Goal: Information Seeking & Learning: Understand process/instructions

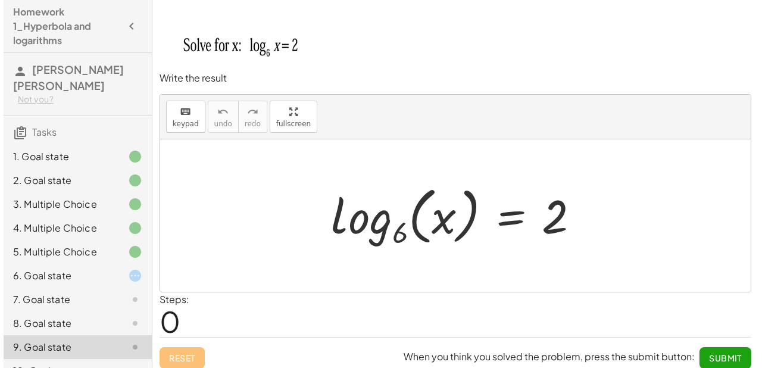
scroll to position [26, 0]
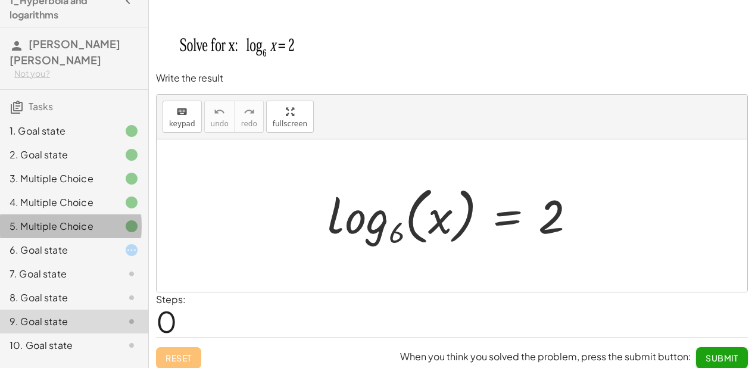
click at [81, 219] on div "5. Multiple Choice" at bounding box center [58, 226] width 96 height 14
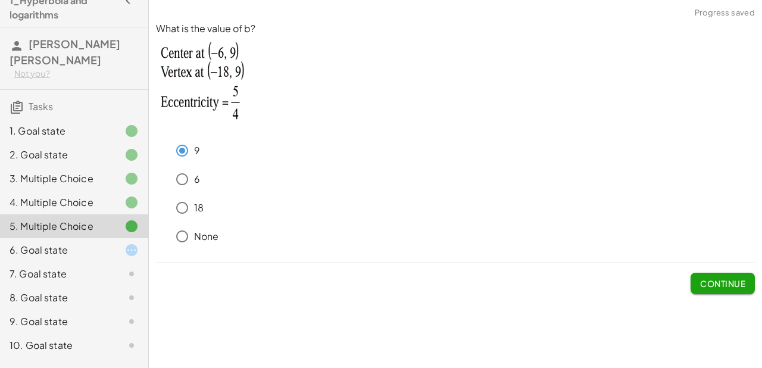
click at [92, 243] on div "6. Goal state" at bounding box center [58, 250] width 96 height 14
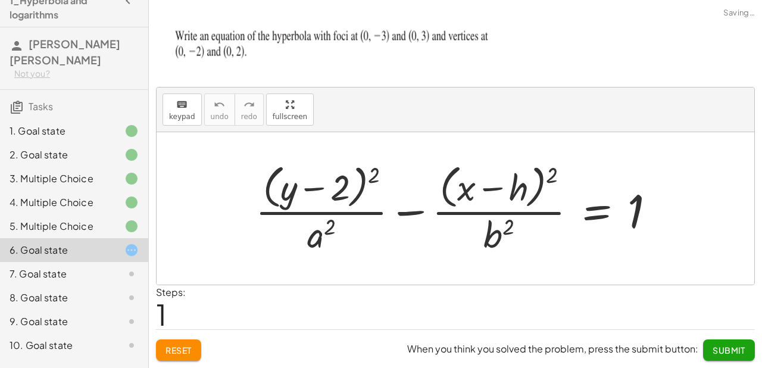
click at [83, 238] on div "4. Multiple Choice" at bounding box center [74, 250] width 148 height 24
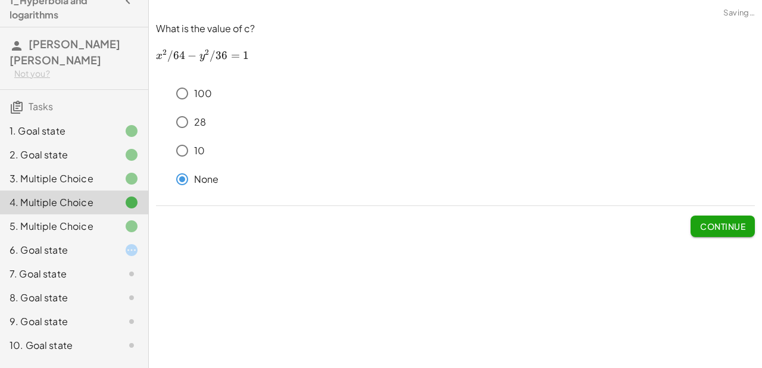
click at [81, 171] on div "3. Multiple Choice" at bounding box center [58, 178] width 96 height 14
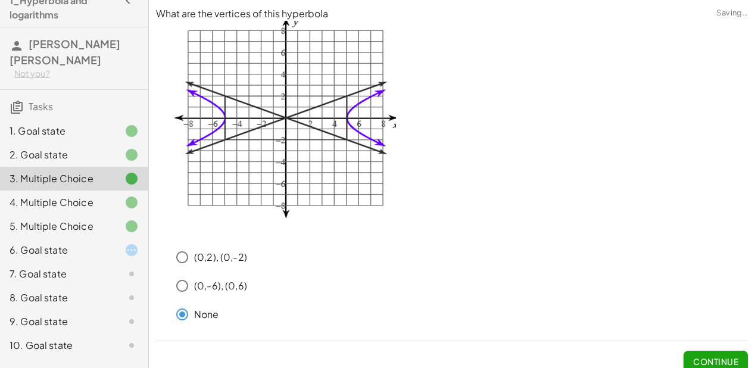
click at [723, 364] on span "Continue" at bounding box center [715, 361] width 45 height 11
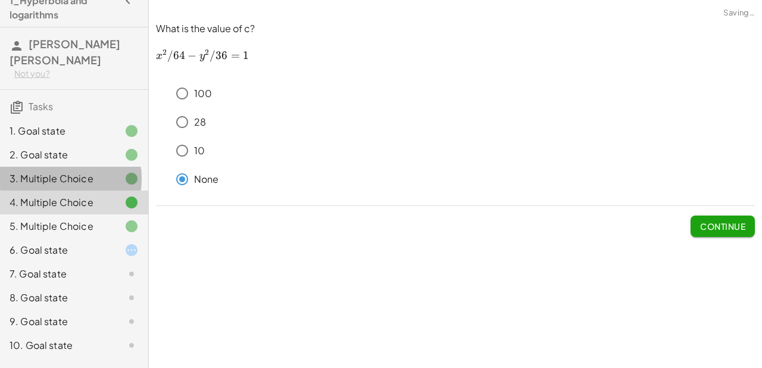
click at [115, 171] on div at bounding box center [121, 178] width 33 height 14
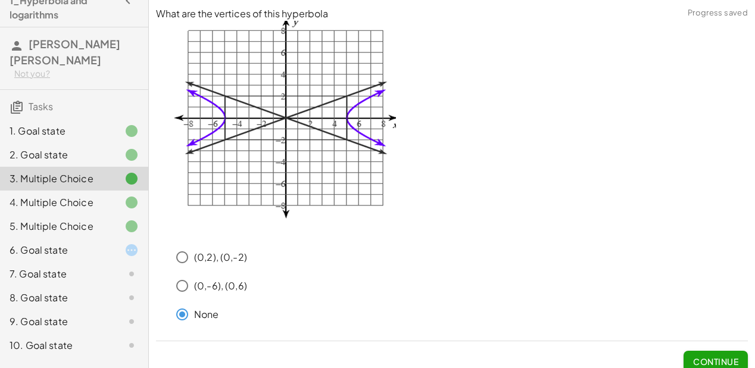
click at [113, 148] on div at bounding box center [121, 155] width 33 height 14
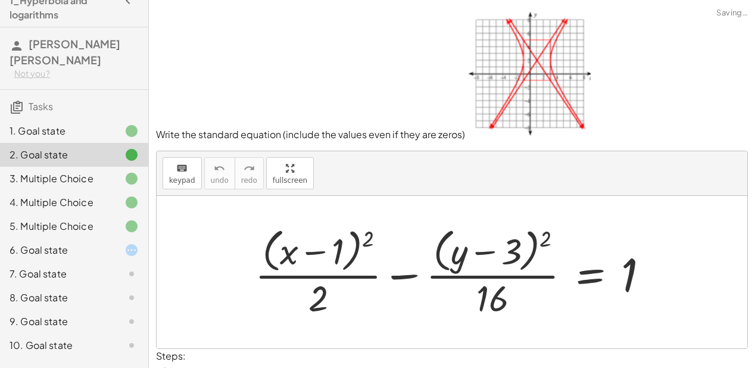
click at [105, 262] on div "5. Multiple Choice" at bounding box center [74, 274] width 148 height 24
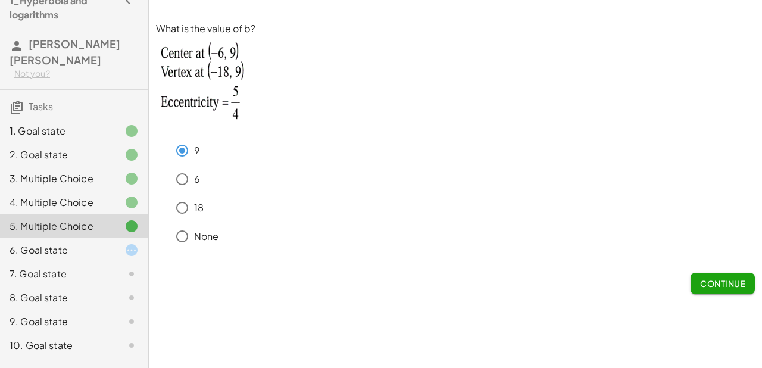
click at [102, 238] on div "4. Multiple Choice" at bounding box center [74, 250] width 148 height 24
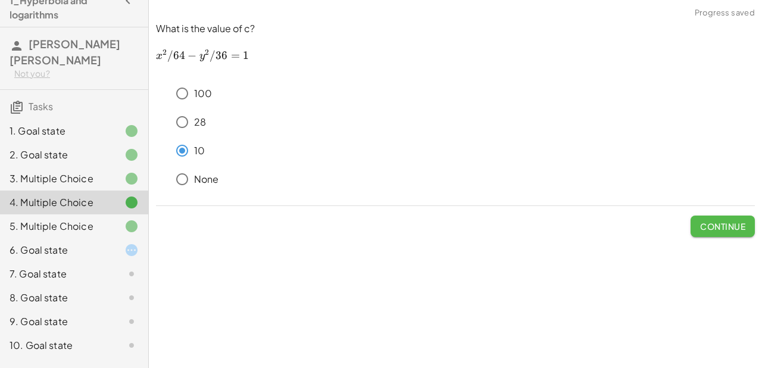
click at [729, 231] on span "Continue" at bounding box center [722, 226] width 45 height 11
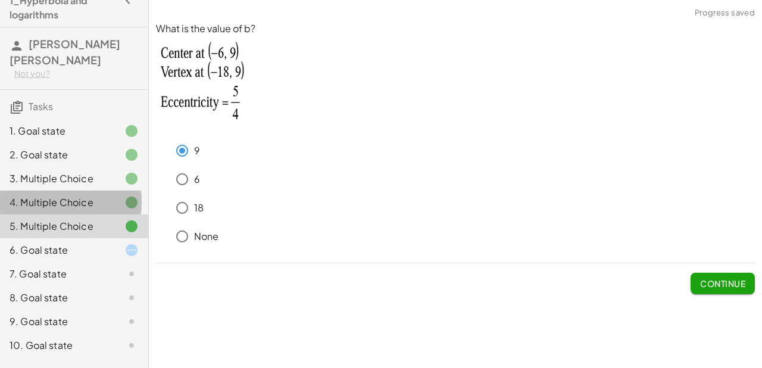
click at [103, 238] on div "4. Multiple Choice" at bounding box center [74, 250] width 148 height 24
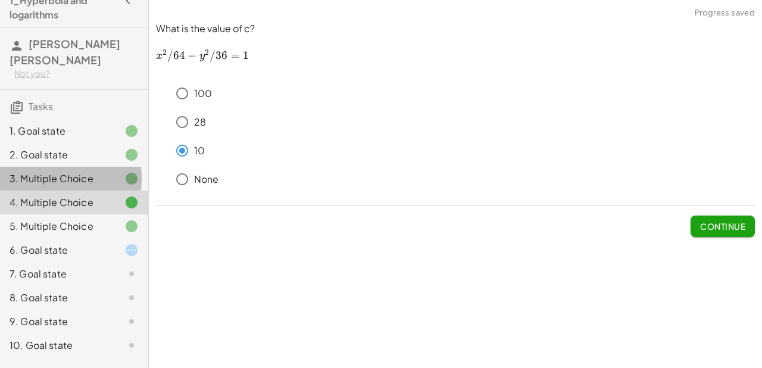
click at [98, 214] on div "3. Multiple Choice" at bounding box center [74, 226] width 148 height 24
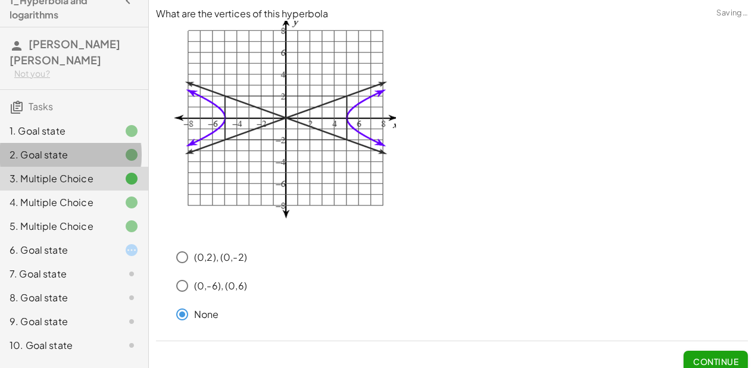
click at [95, 148] on div "2. Goal state" at bounding box center [58, 155] width 96 height 14
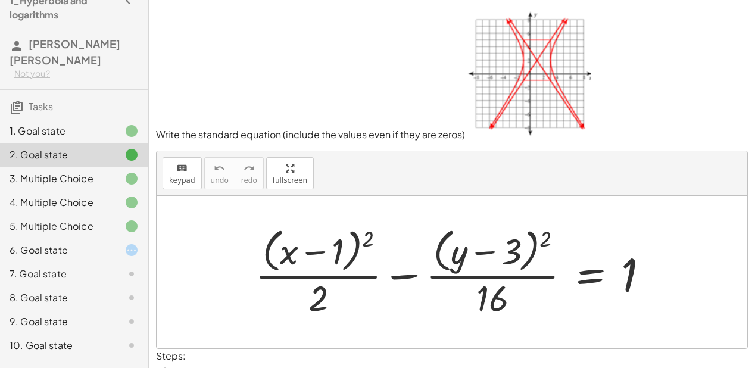
click at [105, 219] on div at bounding box center [121, 226] width 33 height 14
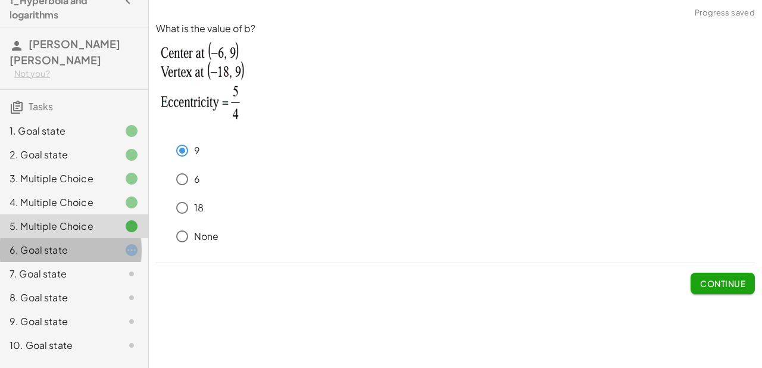
click at [105, 243] on div at bounding box center [121, 250] width 33 height 14
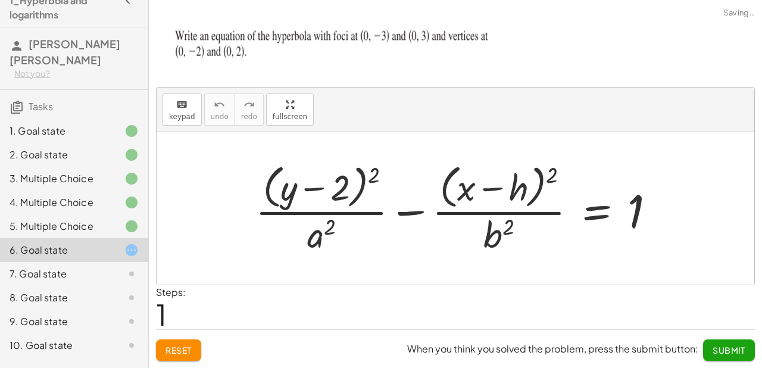
click at [88, 262] on div "5. Multiple Choice" at bounding box center [74, 274] width 148 height 24
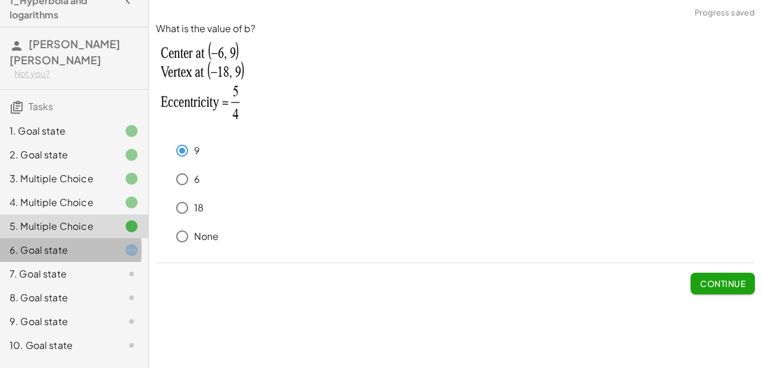
click at [88, 286] on div "6. Goal state" at bounding box center [74, 298] width 148 height 24
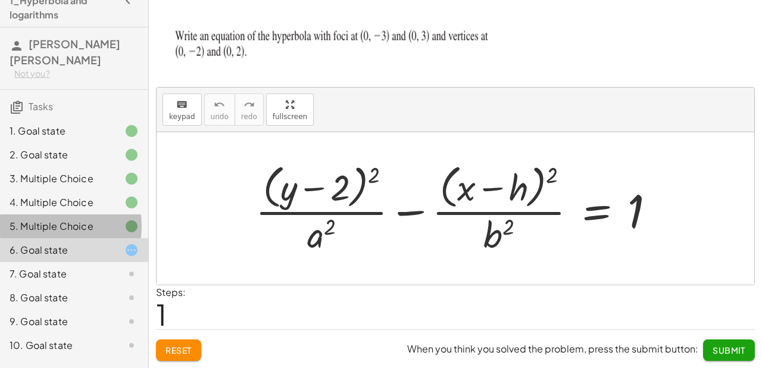
click at [71, 262] on div "5. Multiple Choice" at bounding box center [74, 274] width 148 height 24
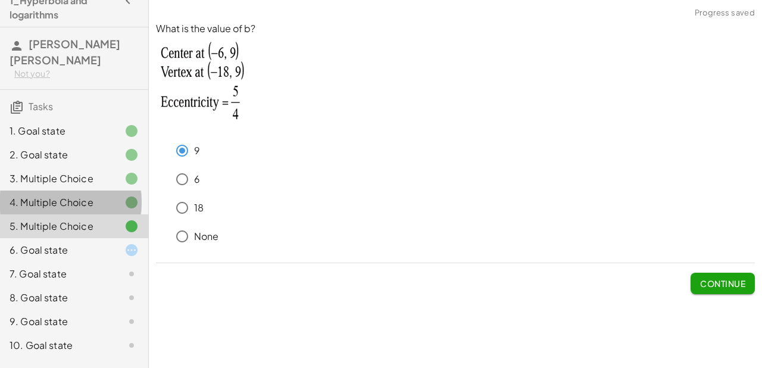
click at [71, 195] on div "4. Multiple Choice" at bounding box center [58, 202] width 96 height 14
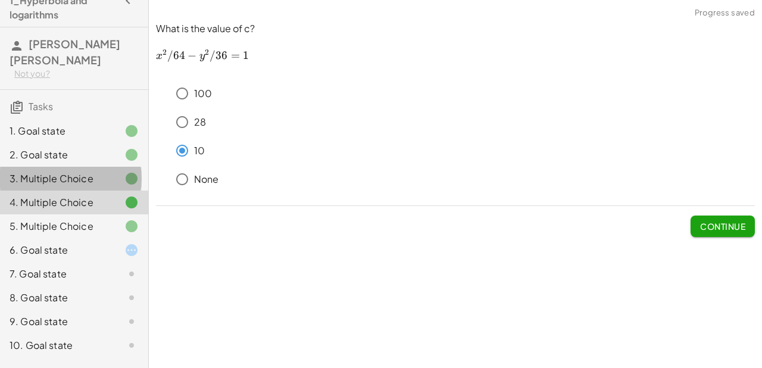
click at [105, 171] on div at bounding box center [121, 178] width 33 height 14
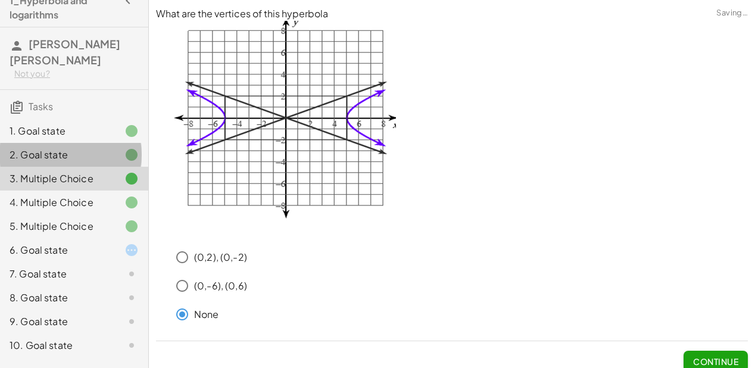
click at [97, 148] on div "2. Goal state" at bounding box center [58, 155] width 96 height 14
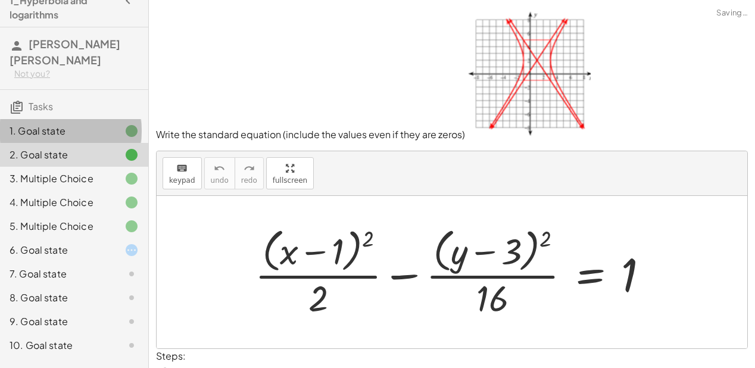
click at [89, 167] on div "1. Goal state" at bounding box center [74, 179] width 148 height 24
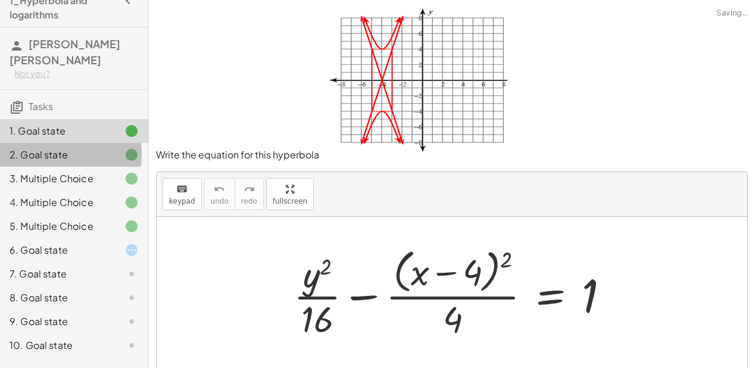
click at [88, 148] on div "2. Goal state" at bounding box center [58, 155] width 96 height 14
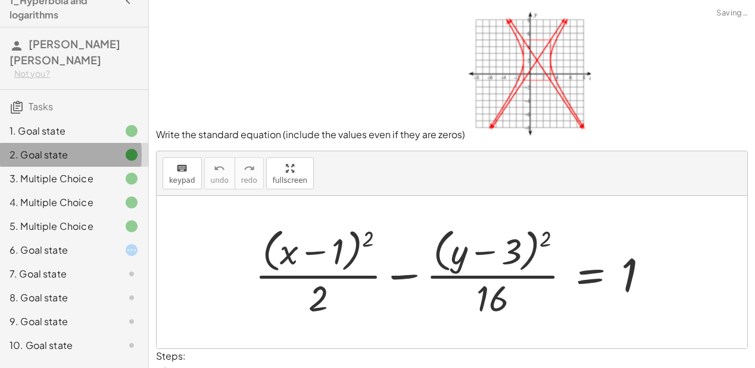
click at [83, 149] on div "2. Goal state" at bounding box center [74, 155] width 148 height 24
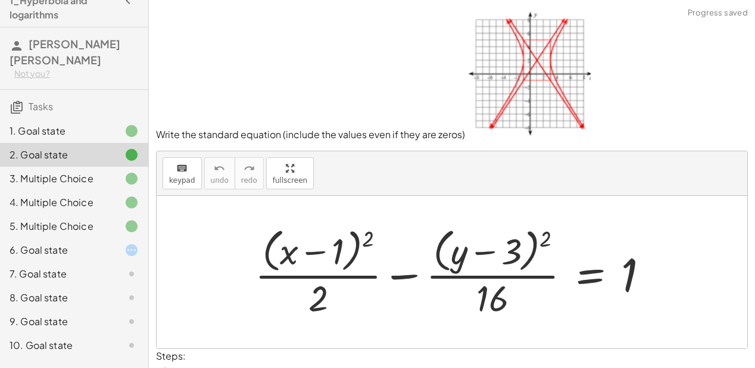
click at [79, 171] on div "3. Multiple Choice" at bounding box center [58, 178] width 96 height 14
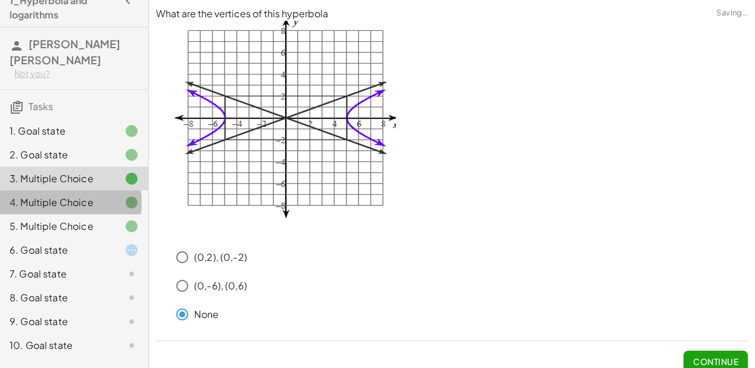
click at [77, 195] on div "4. Multiple Choice" at bounding box center [58, 202] width 96 height 14
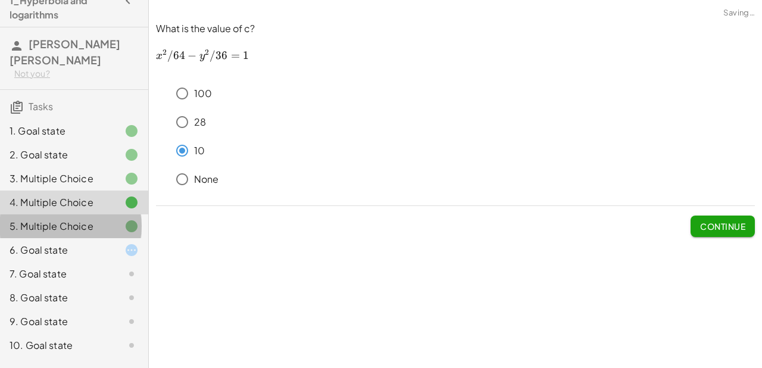
click at [77, 219] on div "5. Multiple Choice" at bounding box center [58, 226] width 96 height 14
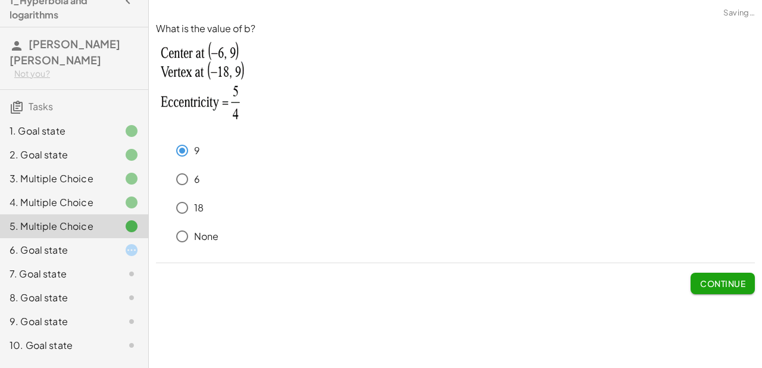
click at [76, 220] on div "5. Multiple Choice" at bounding box center [74, 226] width 148 height 24
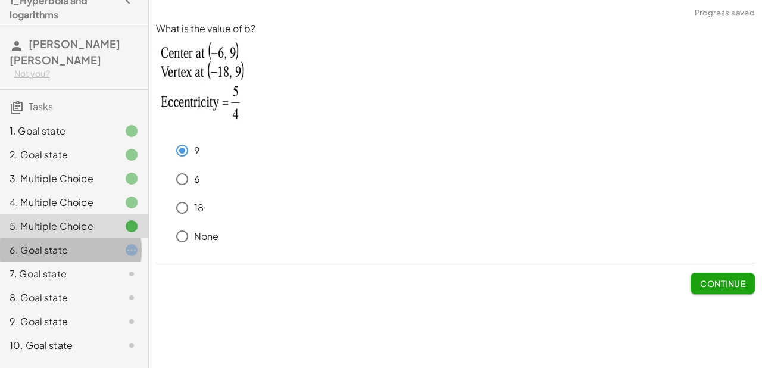
click at [77, 243] on div "6. Goal state" at bounding box center [58, 250] width 96 height 14
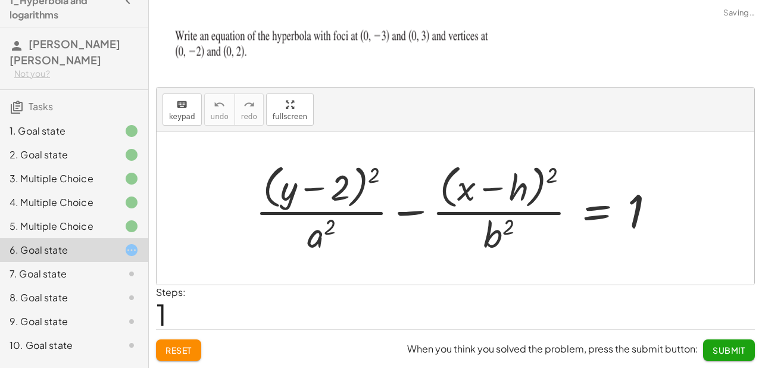
click at [79, 267] on div "7. Goal state" at bounding box center [58, 274] width 96 height 14
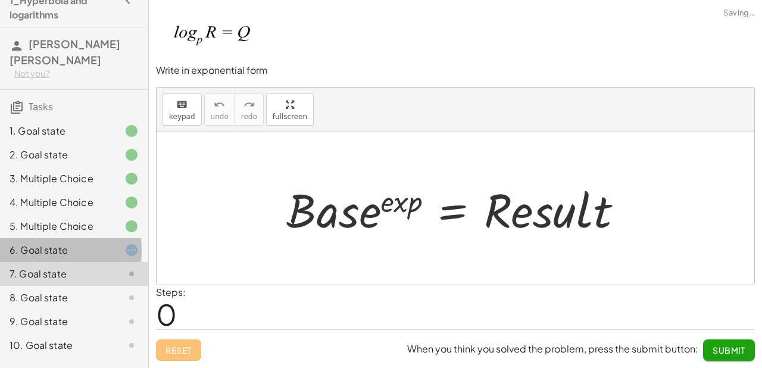
click at [77, 243] on div "6. Goal state" at bounding box center [58, 250] width 96 height 14
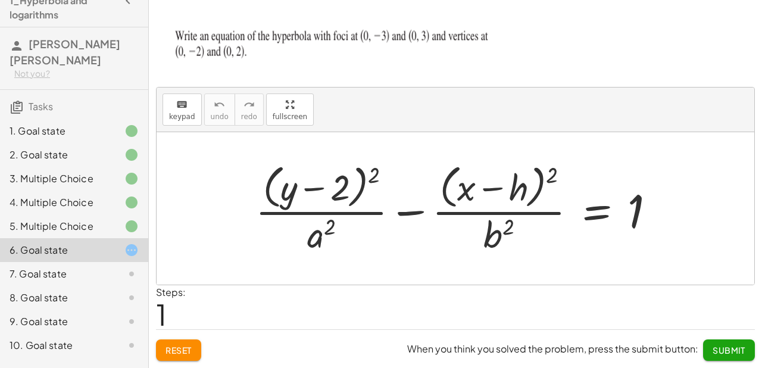
click at [352, 188] on div at bounding box center [459, 208] width 421 height 97
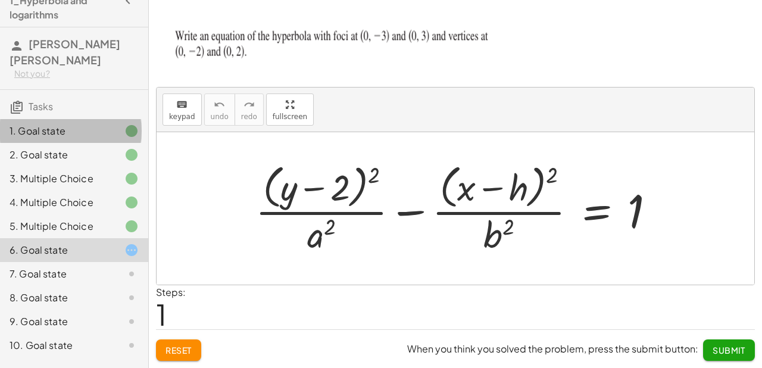
click at [85, 124] on div "1. Goal state" at bounding box center [58, 131] width 96 height 14
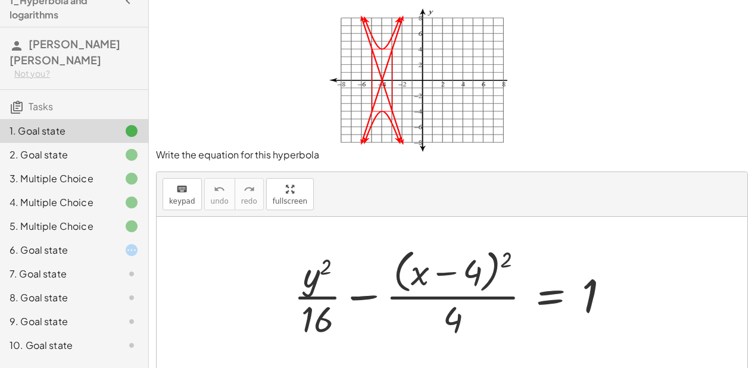
click at [477, 263] on div at bounding box center [456, 292] width 337 height 97
click at [458, 272] on div at bounding box center [456, 292] width 337 height 97
click at [444, 279] on div at bounding box center [456, 292] width 337 height 97
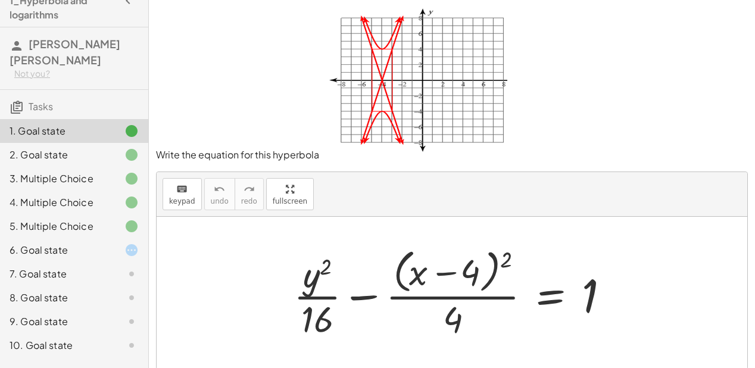
click at [444, 279] on div at bounding box center [456, 292] width 337 height 97
click at [176, 189] on icon "keyboard" at bounding box center [181, 189] width 11 height 14
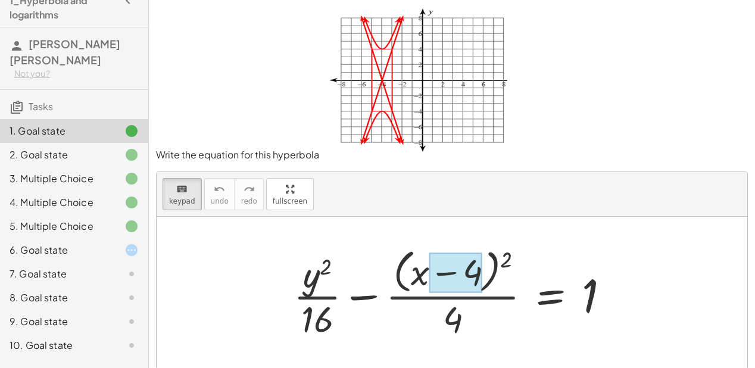
click at [467, 269] on div at bounding box center [455, 273] width 53 height 40
click at [0, 0] on div "x y ⬚ 2 ⬚ n 7 8 9 + – ( ) √ 4 5 6 × ÷ , ⬚ < > 1 2 3 f(x) abc αβγ | a | 0 . =" at bounding box center [0, 0] width 0 height 0
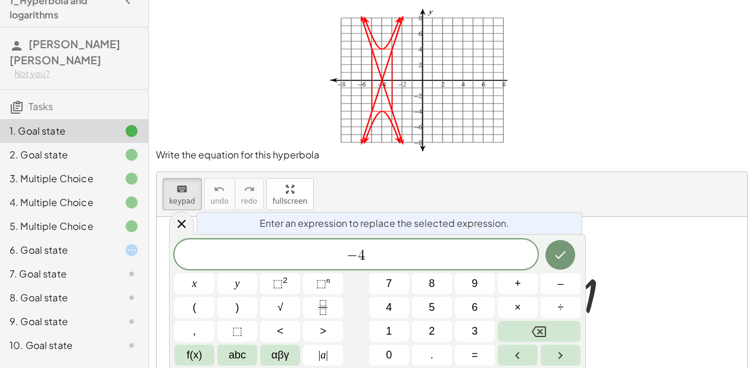
click at [355, 258] on span "−" at bounding box center [352, 255] width 11 height 14
click at [565, 256] on icon "Done" at bounding box center [560, 255] width 14 height 14
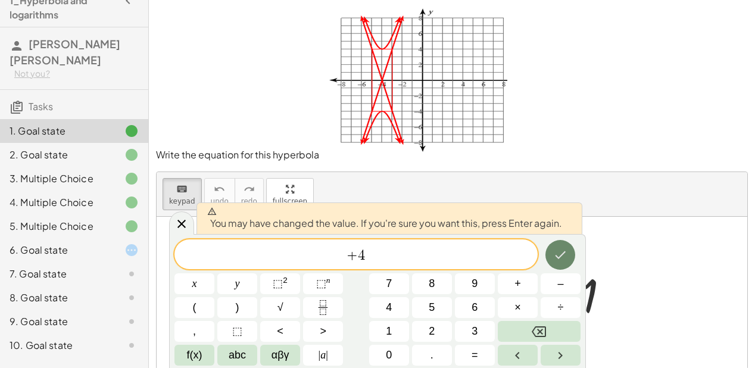
click at [569, 262] on button "Done" at bounding box center [560, 255] width 30 height 30
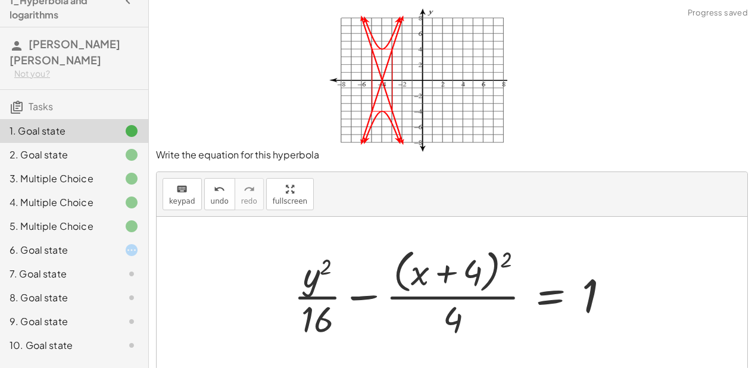
click at [622, 233] on div at bounding box center [452, 293] width 591 height 152
click at [77, 148] on div "2. Goal state" at bounding box center [58, 155] width 96 height 14
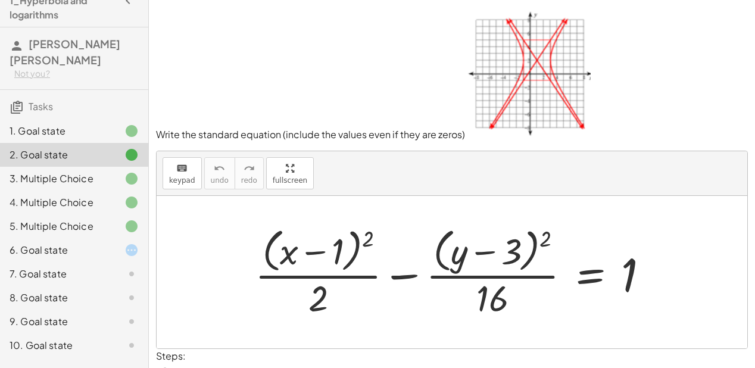
click at [509, 251] on div at bounding box center [456, 271] width 415 height 97
click at [193, 169] on button "keyboard keypad" at bounding box center [182, 173] width 39 height 32
click at [186, 173] on div "keyboard" at bounding box center [182, 168] width 26 height 14
click at [182, 171] on icon "keyboard" at bounding box center [181, 168] width 11 height 14
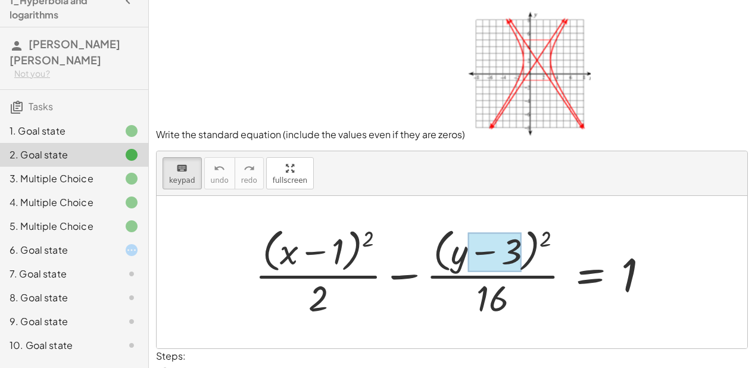
click at [507, 241] on div at bounding box center [495, 252] width 54 height 40
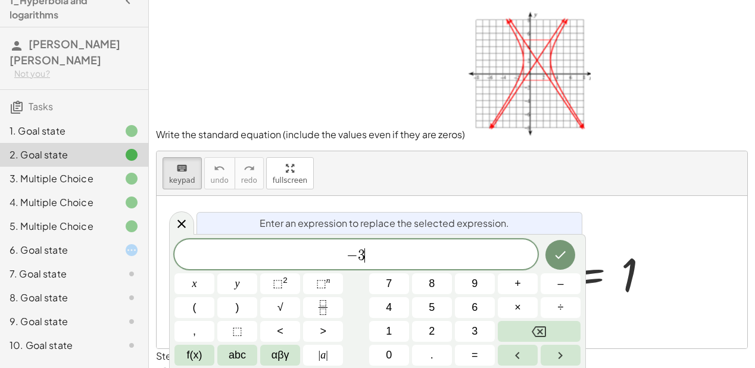
click at [507, 241] on div "− 3 ​" at bounding box center [355, 254] width 363 height 30
click at [561, 252] on icon "Done" at bounding box center [560, 255] width 14 height 14
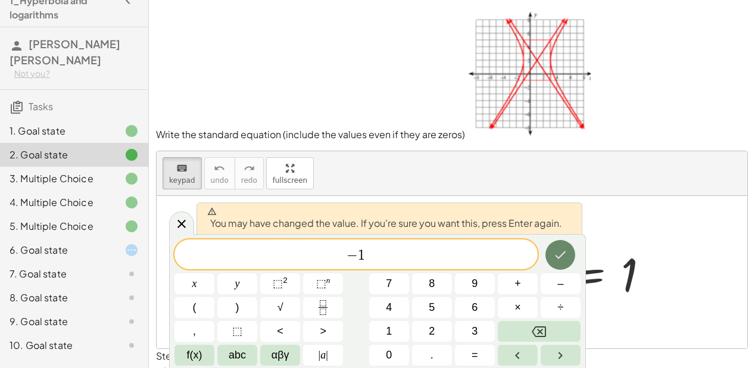
click at [555, 258] on icon "Done" at bounding box center [560, 255] width 14 height 14
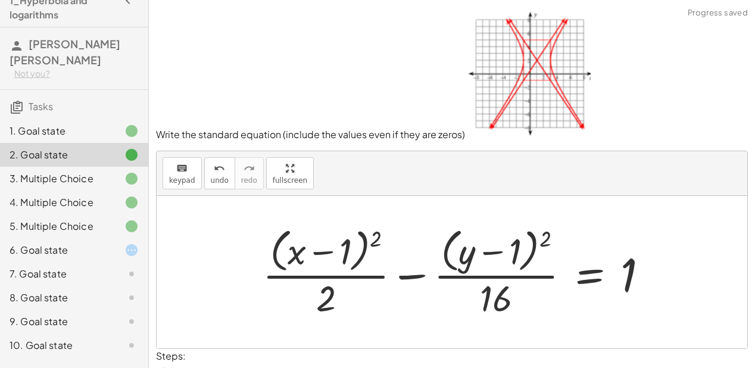
drag, startPoint x: 475, startPoint y: 300, endPoint x: 489, endPoint y: 295, distance: 15.6
click at [475, 300] on div at bounding box center [460, 271] width 407 height 97
click at [489, 295] on div at bounding box center [460, 271] width 407 height 97
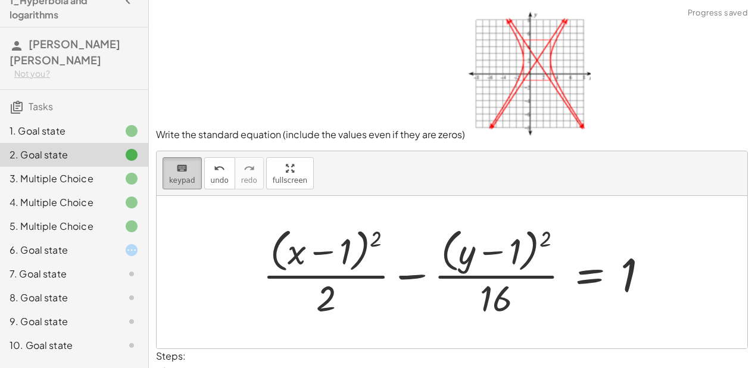
click at [178, 172] on icon "keyboard" at bounding box center [181, 168] width 11 height 14
click at [489, 291] on div at bounding box center [496, 298] width 32 height 42
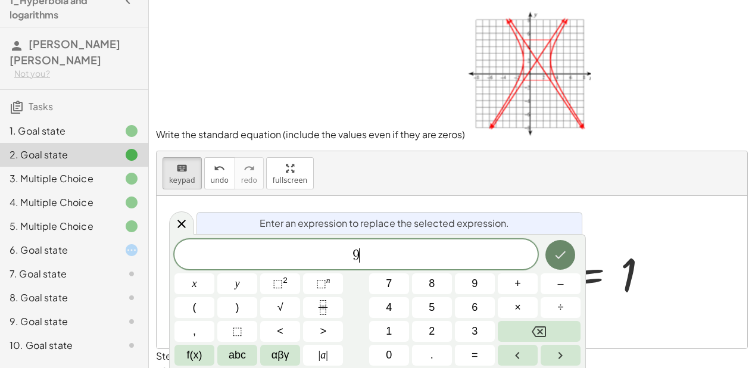
click at [562, 260] on icon "Done" at bounding box center [560, 255] width 14 height 14
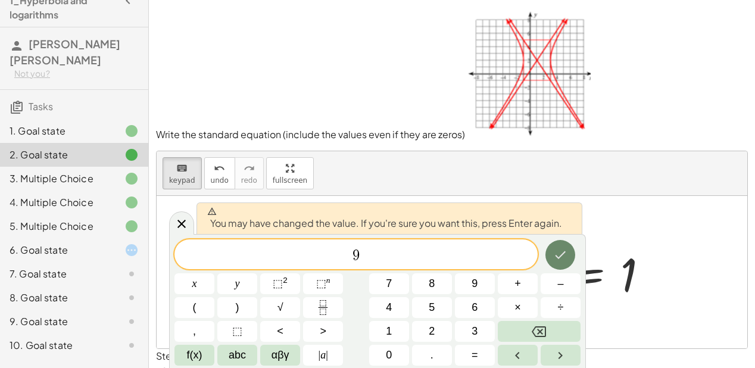
click at [557, 246] on button "Done" at bounding box center [560, 255] width 30 height 30
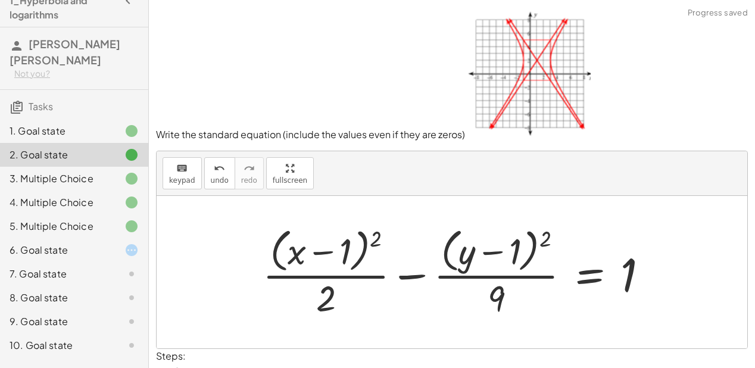
click at [311, 298] on div at bounding box center [460, 271] width 407 height 97
drag, startPoint x: 311, startPoint y: 298, endPoint x: 288, endPoint y: 243, distance: 59.5
click at [311, 297] on div at bounding box center [460, 271] width 407 height 97
click at [198, 183] on button "keyboard keypad" at bounding box center [182, 173] width 39 height 32
click at [333, 300] on div at bounding box center [326, 298] width 20 height 42
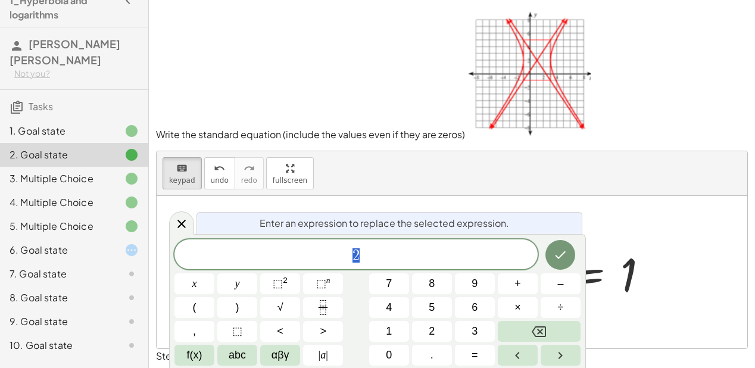
click at [333, 300] on button "Fraction" at bounding box center [323, 307] width 40 height 21
click at [557, 252] on icon "Done" at bounding box center [560, 255] width 14 height 14
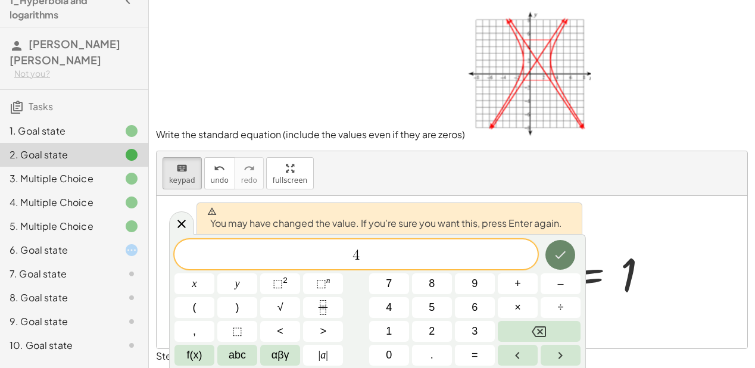
click at [557, 254] on icon "Done" at bounding box center [560, 255] width 14 height 14
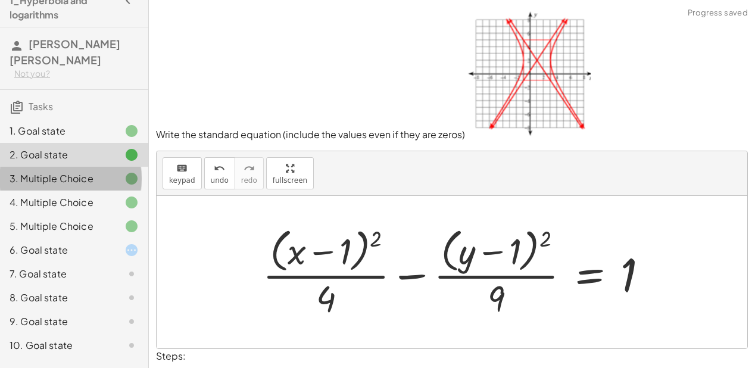
click at [36, 171] on div "3. Multiple Choice" at bounding box center [58, 178] width 96 height 14
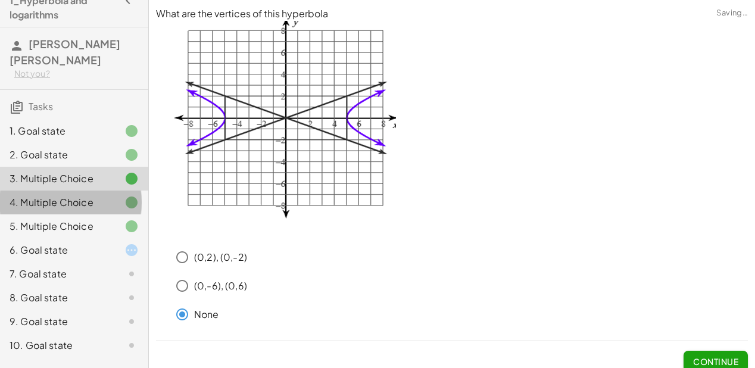
click at [55, 238] on div "4. Multiple Choice" at bounding box center [74, 250] width 148 height 24
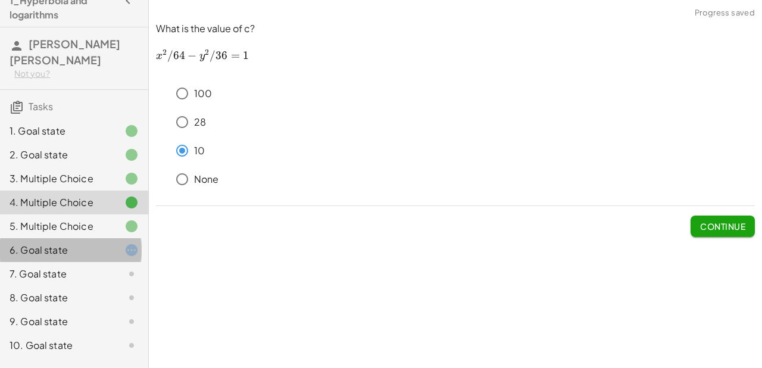
click at [77, 286] on div "6. Goal state" at bounding box center [74, 298] width 148 height 24
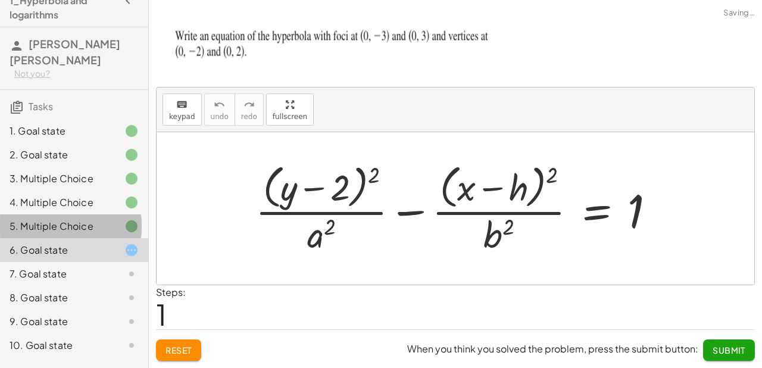
click at [71, 219] on div "5. Multiple Choice" at bounding box center [58, 226] width 96 height 14
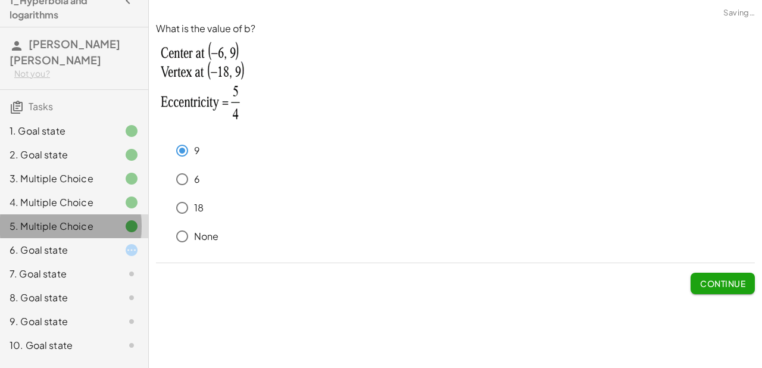
click at [69, 219] on div "5. Multiple Choice" at bounding box center [74, 226] width 148 height 24
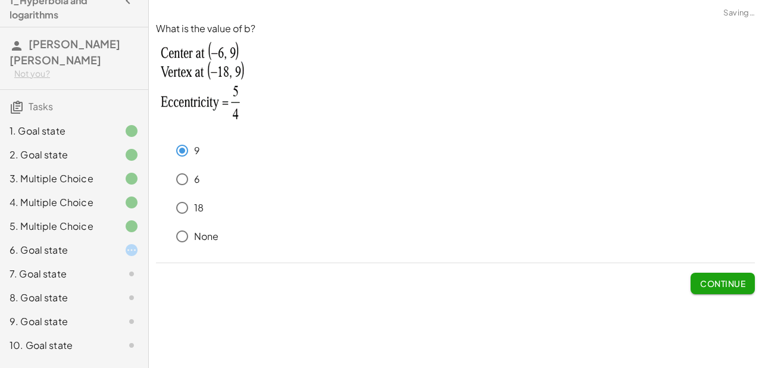
click at [70, 243] on div "6. Goal state" at bounding box center [58, 250] width 96 height 14
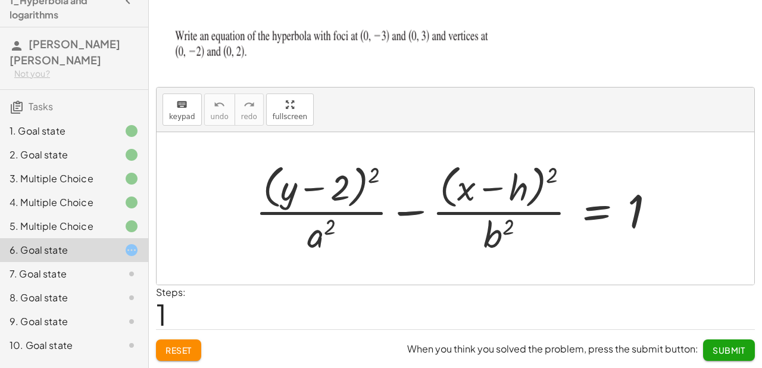
click at [62, 219] on div "5. Multiple Choice" at bounding box center [58, 226] width 96 height 14
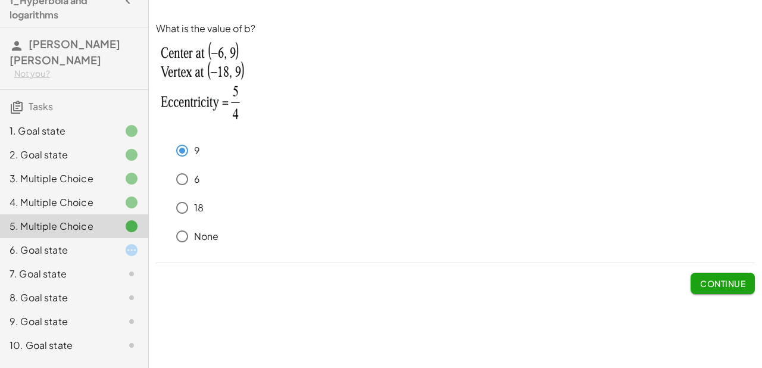
click at [79, 243] on div "6. Goal state" at bounding box center [58, 250] width 96 height 14
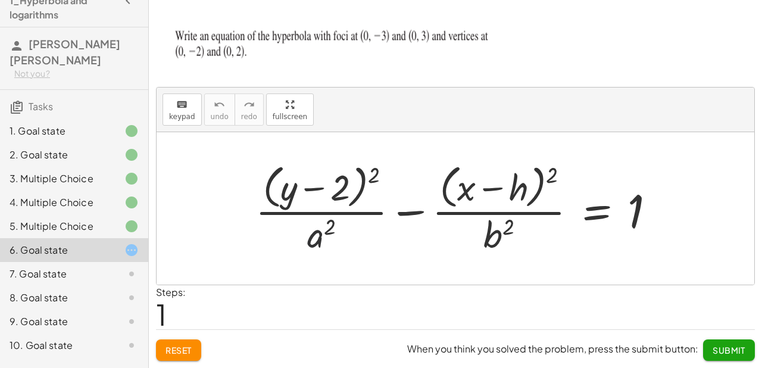
click at [319, 244] on div at bounding box center [459, 208] width 421 height 97
click at [176, 101] on icon "keyboard" at bounding box center [181, 105] width 11 height 14
click at [322, 246] on div at bounding box center [321, 234] width 29 height 42
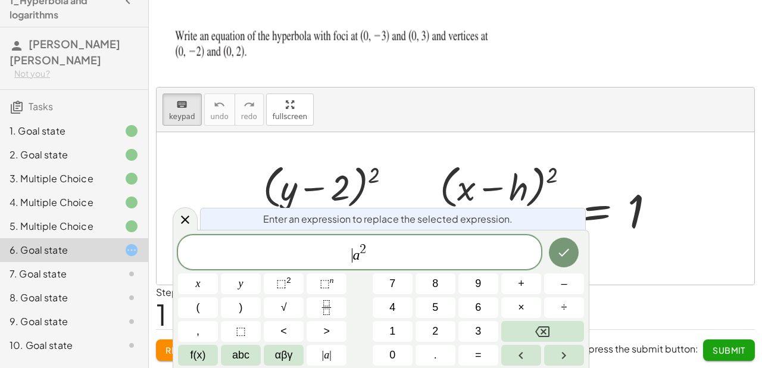
click at [322, 246] on span "​ a 2" at bounding box center [359, 252] width 363 height 21
drag, startPoint x: 389, startPoint y: 260, endPoint x: 296, endPoint y: 276, distance: 93.8
click at [296, 276] on div "*** a 2 x y ⬚ 2 ⬚ n 7 8 9 + – ( ) √ 4 5 6 × ÷ , ⬚ < > 1 2 3 f(x) abc αβγ | a | …" at bounding box center [381, 300] width 406 height 130
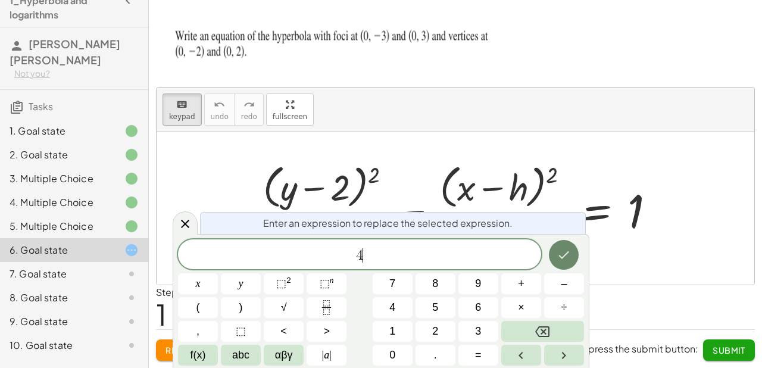
click at [574, 261] on button "Done" at bounding box center [564, 255] width 30 height 30
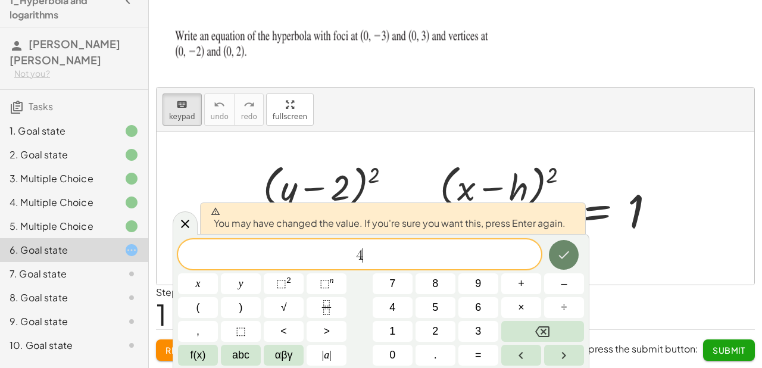
click at [566, 254] on icon "Done" at bounding box center [564, 255] width 11 height 8
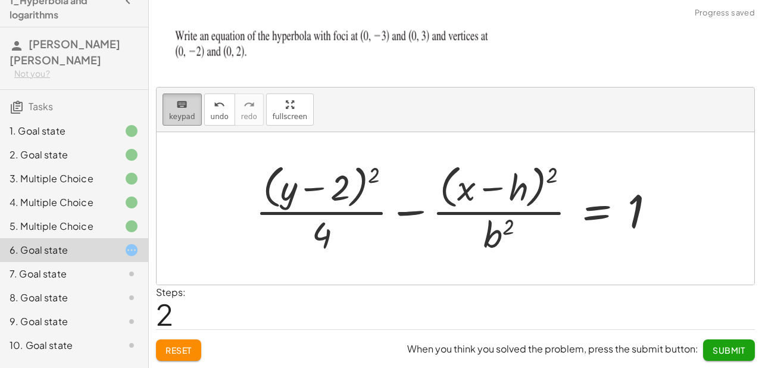
click at [188, 120] on span "keypad" at bounding box center [182, 117] width 26 height 8
click at [508, 238] on div at bounding box center [498, 234] width 30 height 42
click at [0, 0] on div at bounding box center [0, 0] width 0 height 0
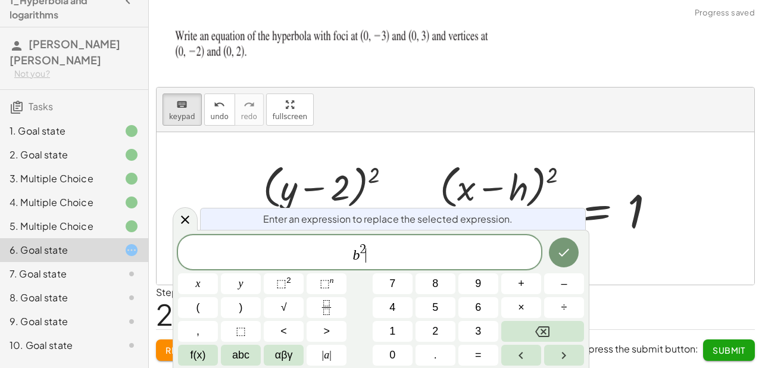
click at [508, 238] on div "b 2 ​" at bounding box center [359, 252] width 363 height 34
drag, startPoint x: 499, startPoint y: 249, endPoint x: 248, endPoint y: 226, distance: 252.3
click at [248, 230] on div "Enter an expression to replace the selected expression. *** b 2 x y ⬚ 2 ⬚ n 7 8…" at bounding box center [381, 299] width 417 height 138
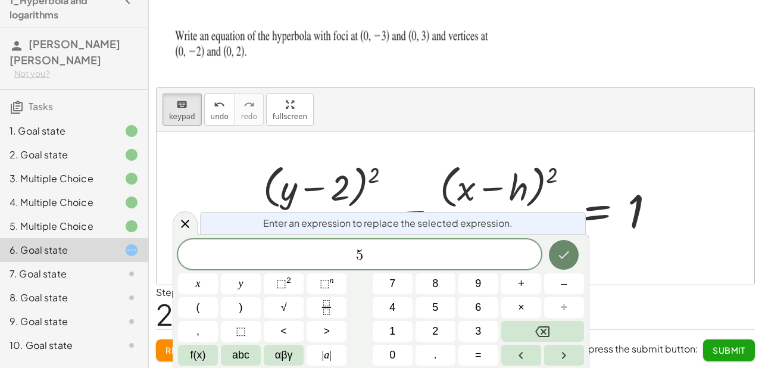
click at [564, 264] on button "Done" at bounding box center [564, 255] width 30 height 30
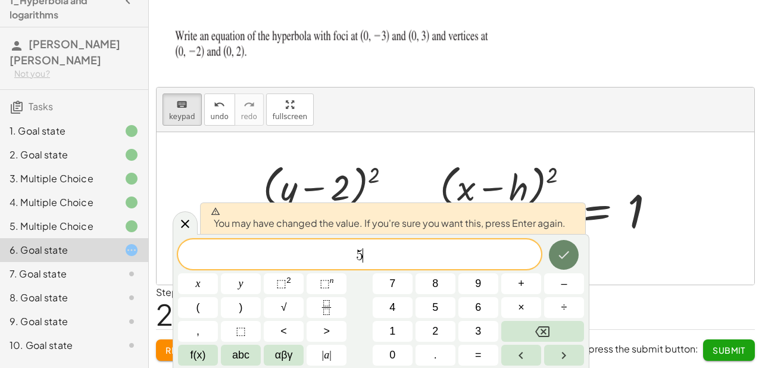
click at [564, 264] on button "Done" at bounding box center [564, 255] width 30 height 30
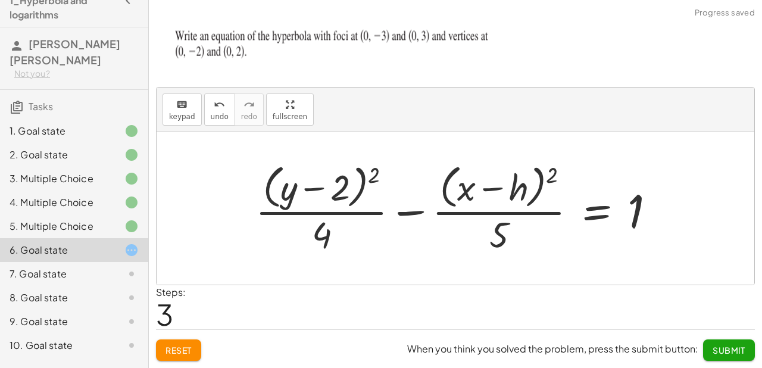
click at [519, 188] on div at bounding box center [459, 208] width 421 height 97
click at [181, 114] on span "keypad" at bounding box center [182, 117] width 26 height 8
click at [79, 262] on div "5. Multiple Choice" at bounding box center [74, 274] width 148 height 24
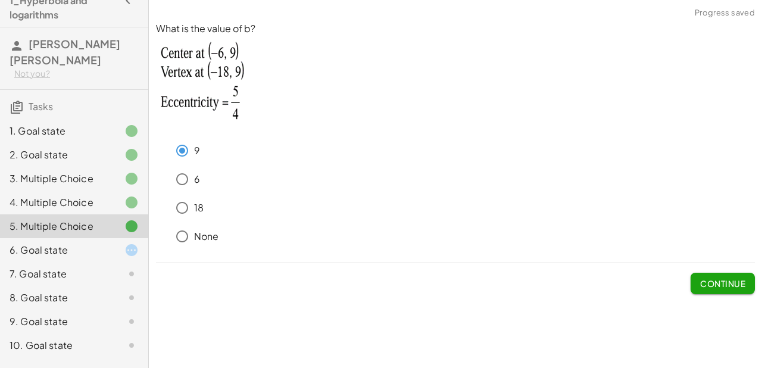
click at [62, 195] on div "4. Multiple Choice" at bounding box center [58, 202] width 96 height 14
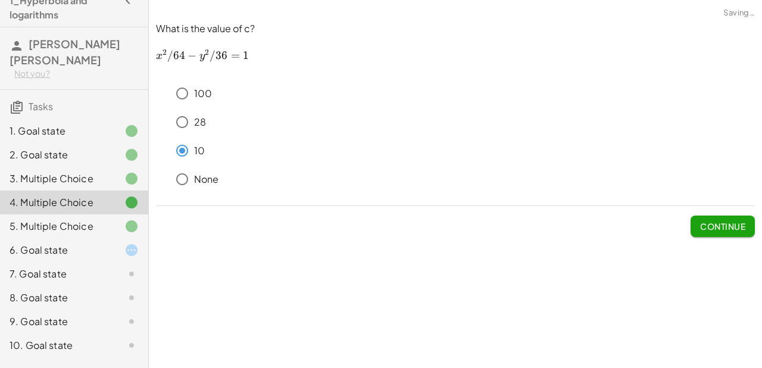
click at [58, 219] on div "5. Multiple Choice" at bounding box center [58, 226] width 96 height 14
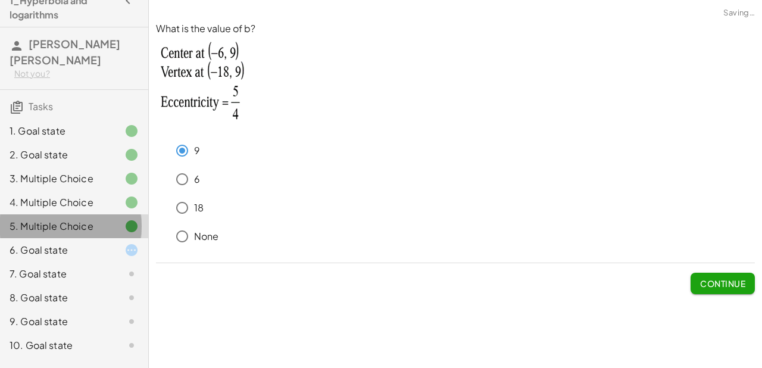
click at [40, 219] on div "5. Multiple Choice" at bounding box center [74, 226] width 148 height 24
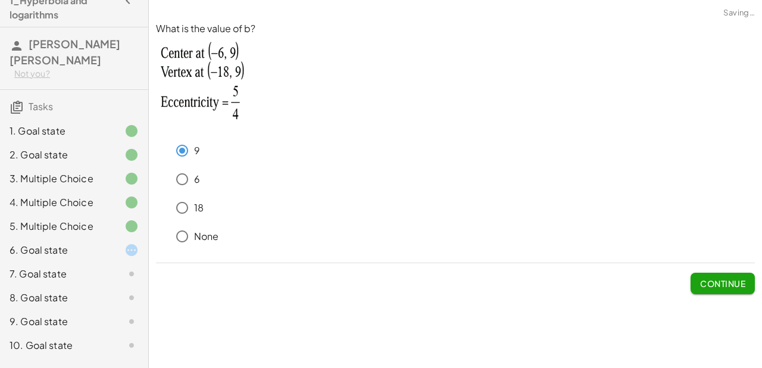
click at [38, 262] on div "5. Multiple Choice" at bounding box center [74, 274] width 148 height 24
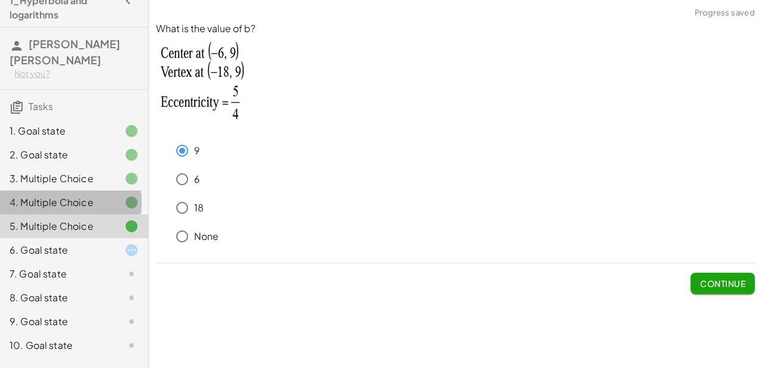
click at [21, 195] on div "4. Multiple Choice" at bounding box center [58, 202] width 96 height 14
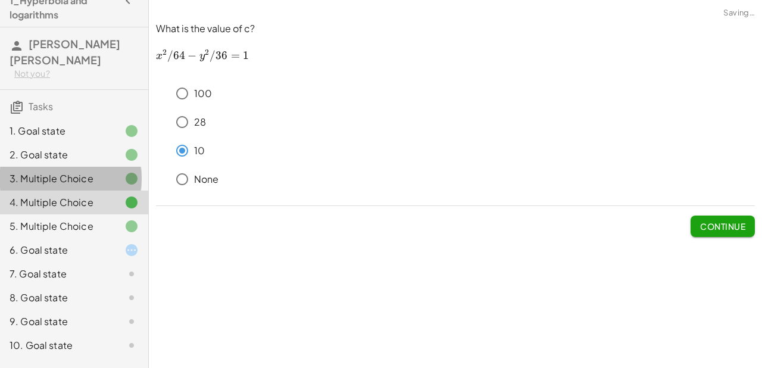
drag, startPoint x: 15, startPoint y: 168, endPoint x: 12, endPoint y: 163, distance: 6.4
click at [14, 171] on div "3. Multiple Choice" at bounding box center [58, 178] width 96 height 14
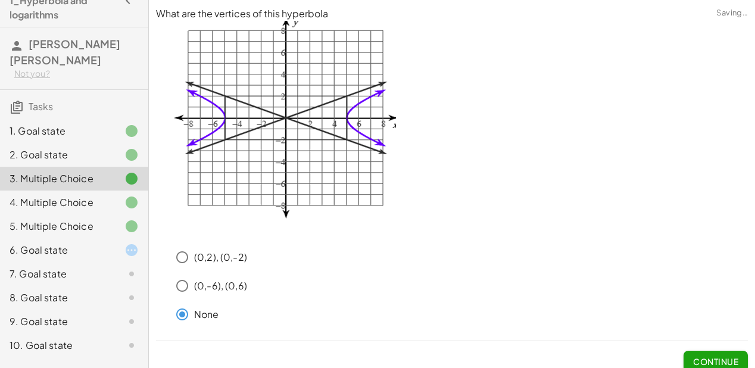
click at [12, 171] on div "3. Multiple Choice" at bounding box center [58, 178] width 96 height 14
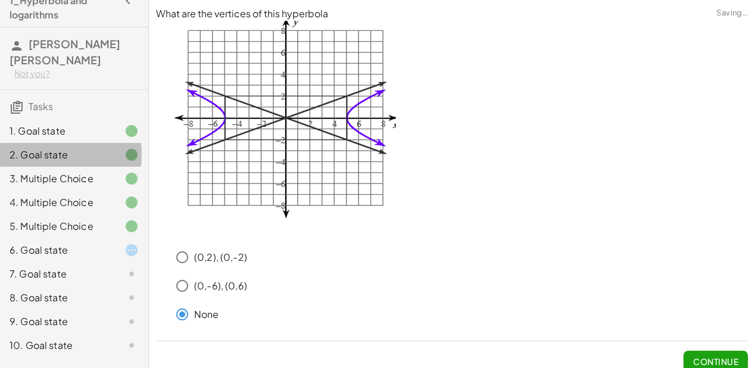
click at [15, 191] on div "2. Goal state" at bounding box center [74, 203] width 148 height 24
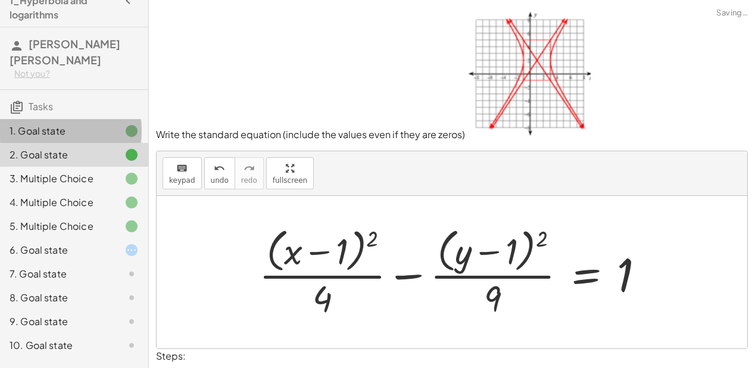
click at [25, 124] on div "1. Goal state" at bounding box center [58, 131] width 96 height 14
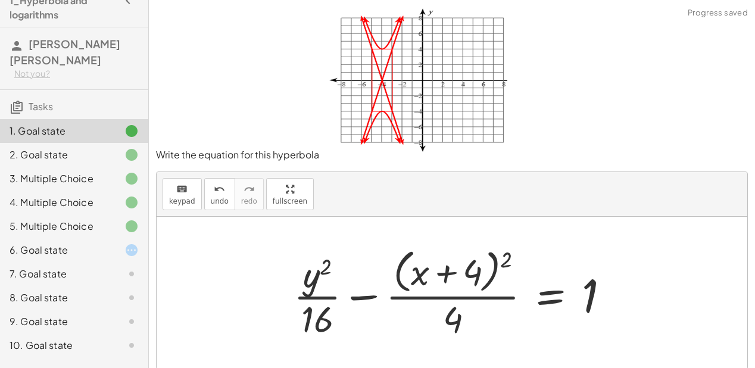
click at [32, 148] on div "2. Goal state" at bounding box center [58, 155] width 96 height 14
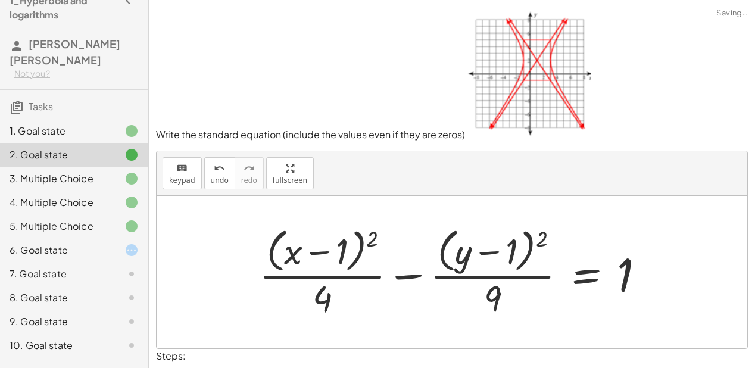
click at [36, 171] on div "3. Multiple Choice" at bounding box center [58, 178] width 96 height 14
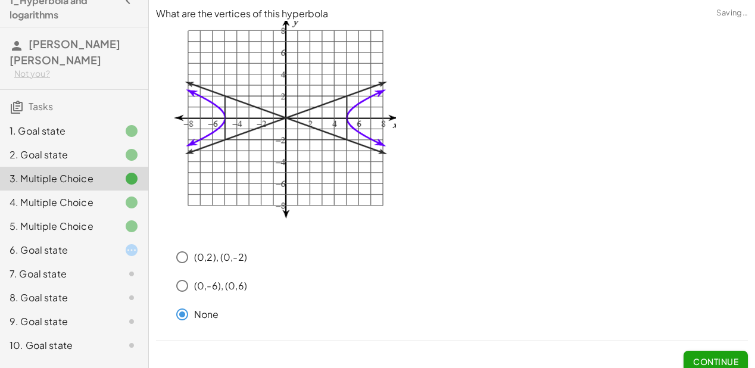
click at [52, 219] on div "5. Multiple Choice" at bounding box center [58, 226] width 96 height 14
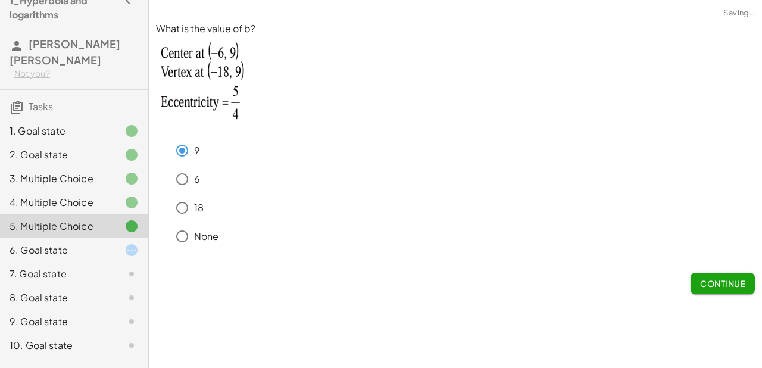
drag, startPoint x: 57, startPoint y: 244, endPoint x: 57, endPoint y: 255, distance: 10.7
click at [57, 286] on div "6. Goal state" at bounding box center [74, 298] width 148 height 24
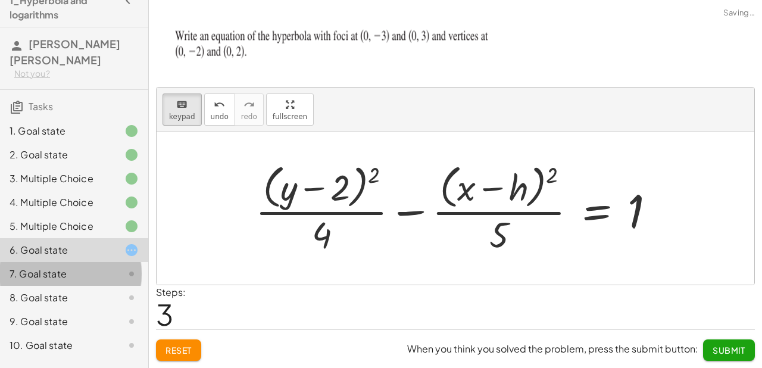
click at [57, 267] on div "7. Goal state" at bounding box center [58, 274] width 96 height 14
